Goal: Find specific page/section: Find specific page/section

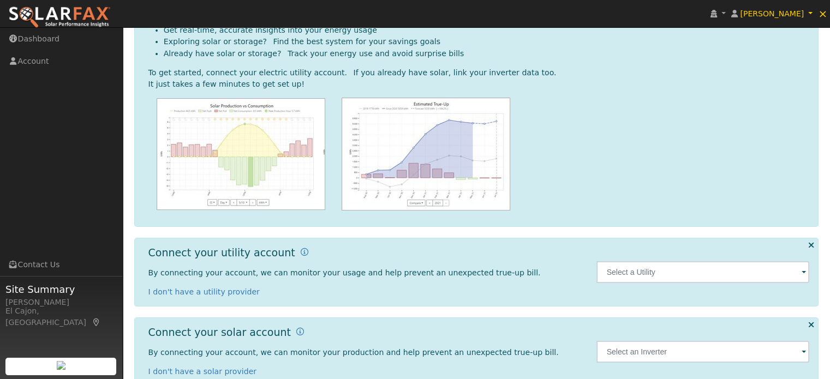
scroll to position [101, 0]
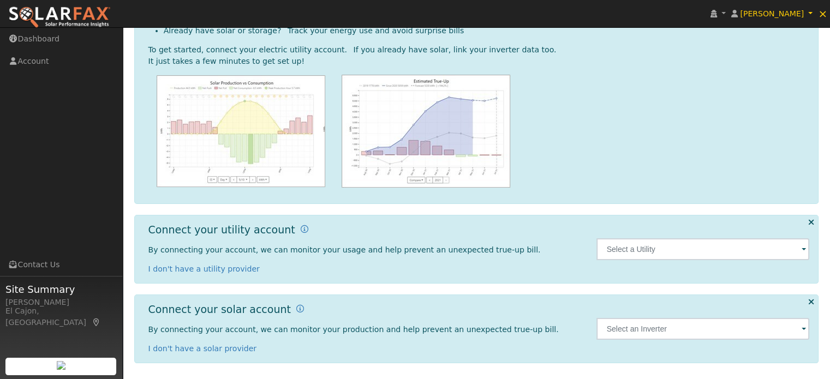
click at [803, 250] on span at bounding box center [803, 250] width 4 height 13
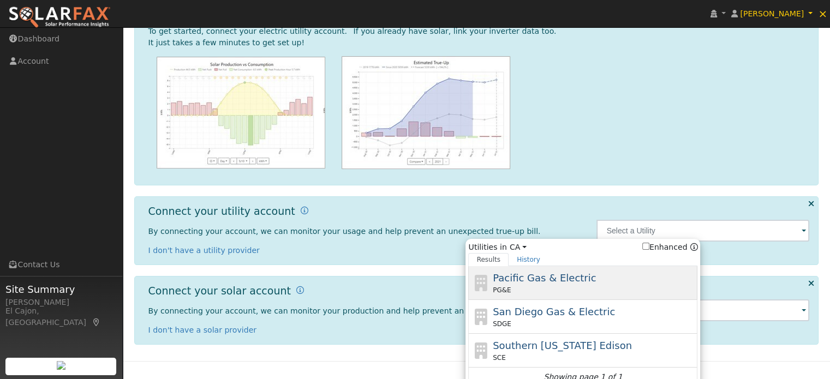
scroll to position [130, 0]
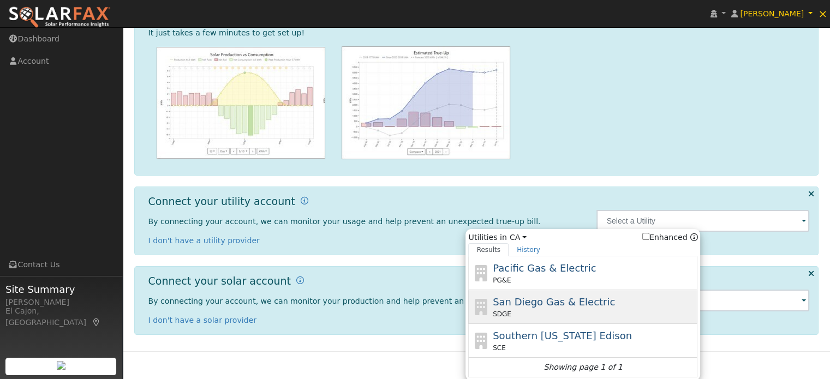
click at [578, 299] on span "San Diego Gas & Electric" at bounding box center [554, 301] width 122 height 11
type input "SDGE"
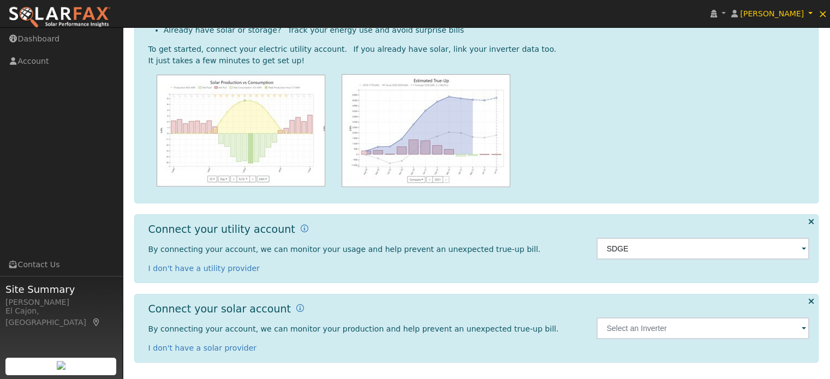
scroll to position [101, 0]
click at [653, 251] on input "SDGE" at bounding box center [702, 249] width 213 height 22
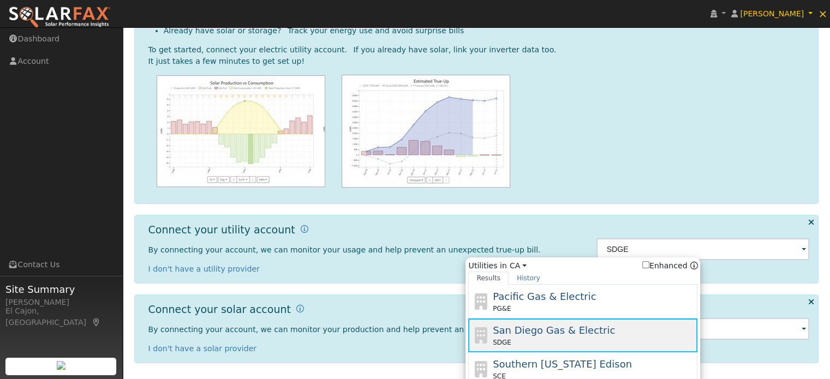
click at [569, 331] on span "San Diego Gas & Electric" at bounding box center [554, 330] width 122 height 11
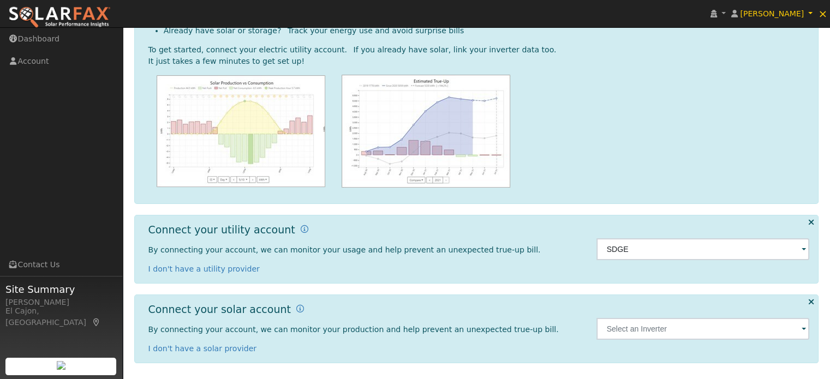
click at [812, 223] on icon at bounding box center [810, 222] width 6 height 8
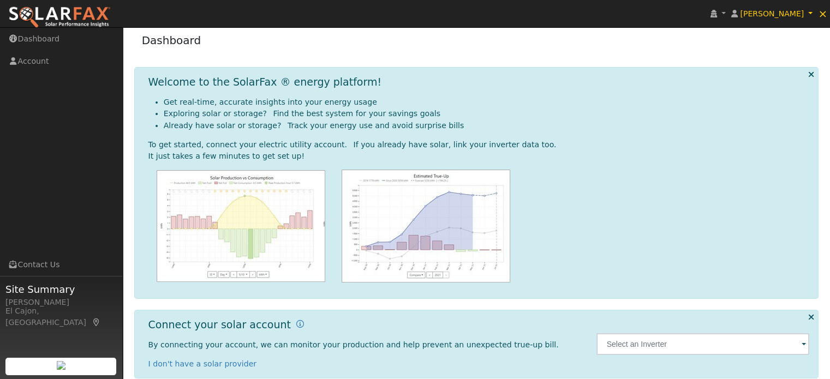
scroll to position [0, 0]
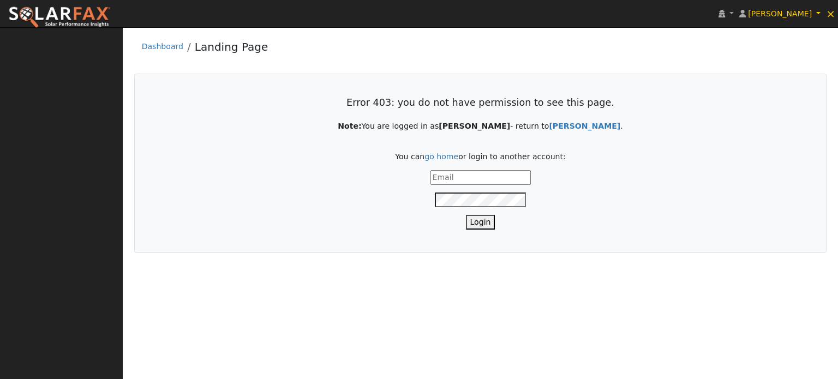
type input "[EMAIL_ADDRESS][DOMAIN_NAME]"
click at [481, 224] on button "Login" at bounding box center [480, 222] width 29 height 15
